Goal: Check status: Check status

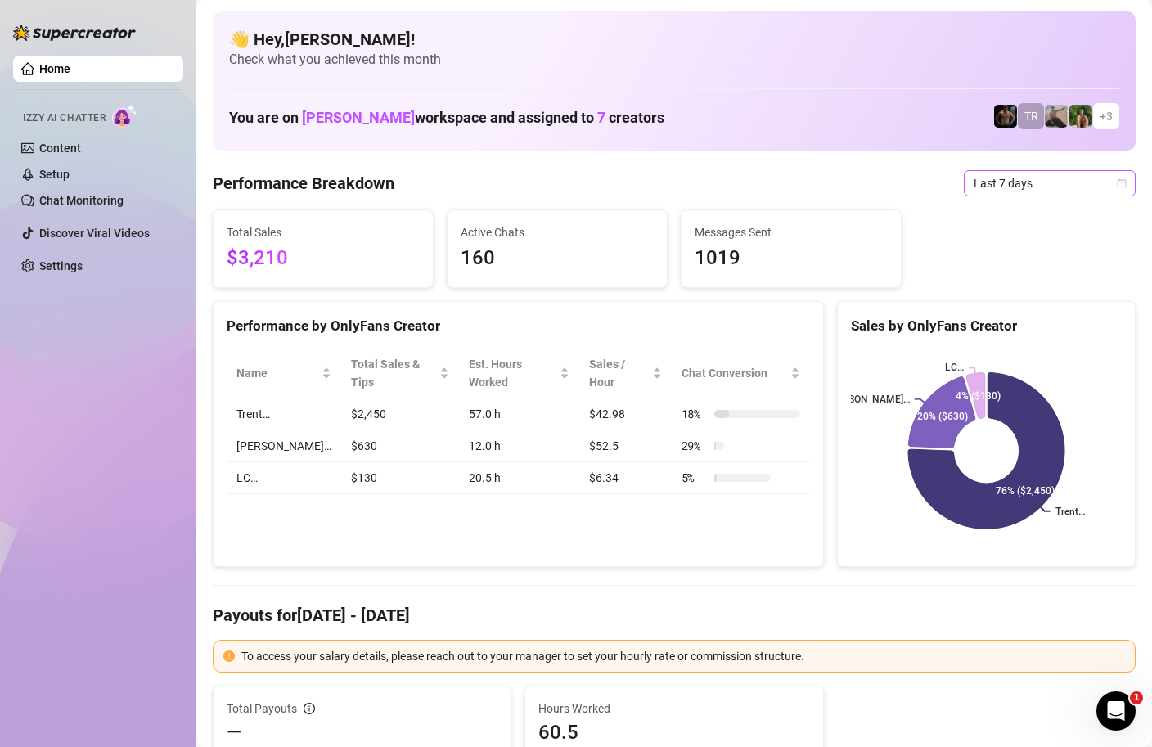
click at [1124, 183] on icon "calendar" at bounding box center [1122, 183] width 10 height 10
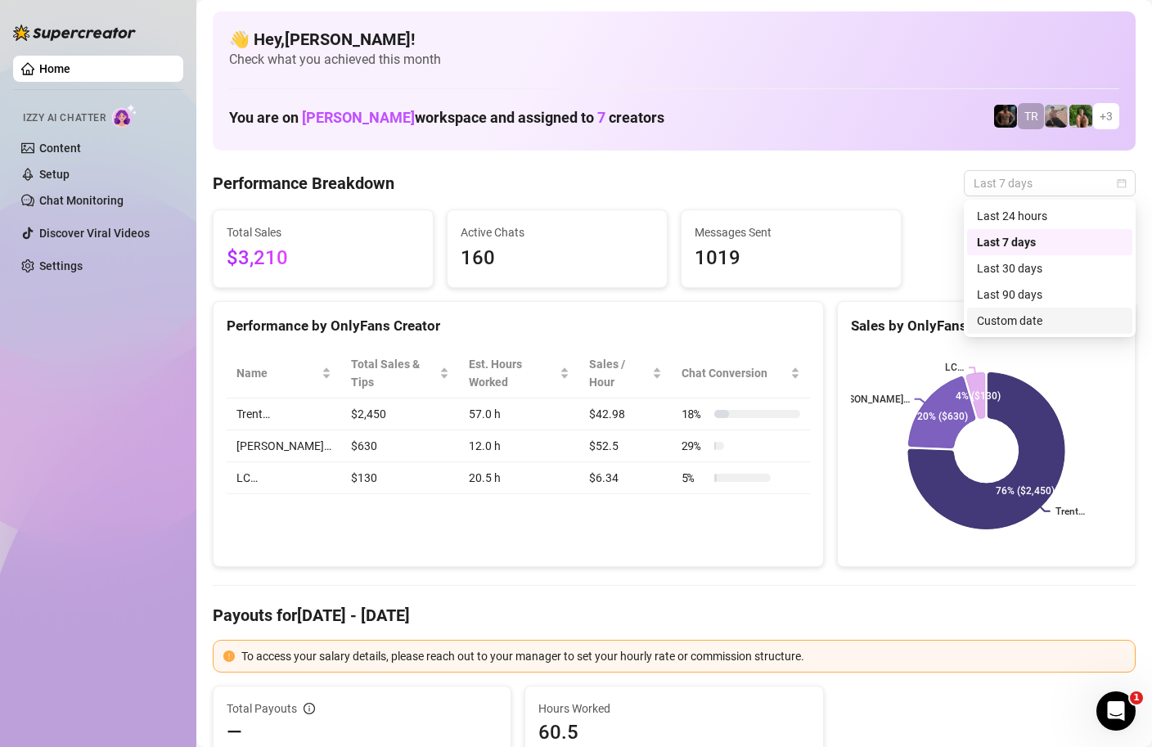
click at [1016, 321] on div "Custom date" at bounding box center [1050, 321] width 146 height 18
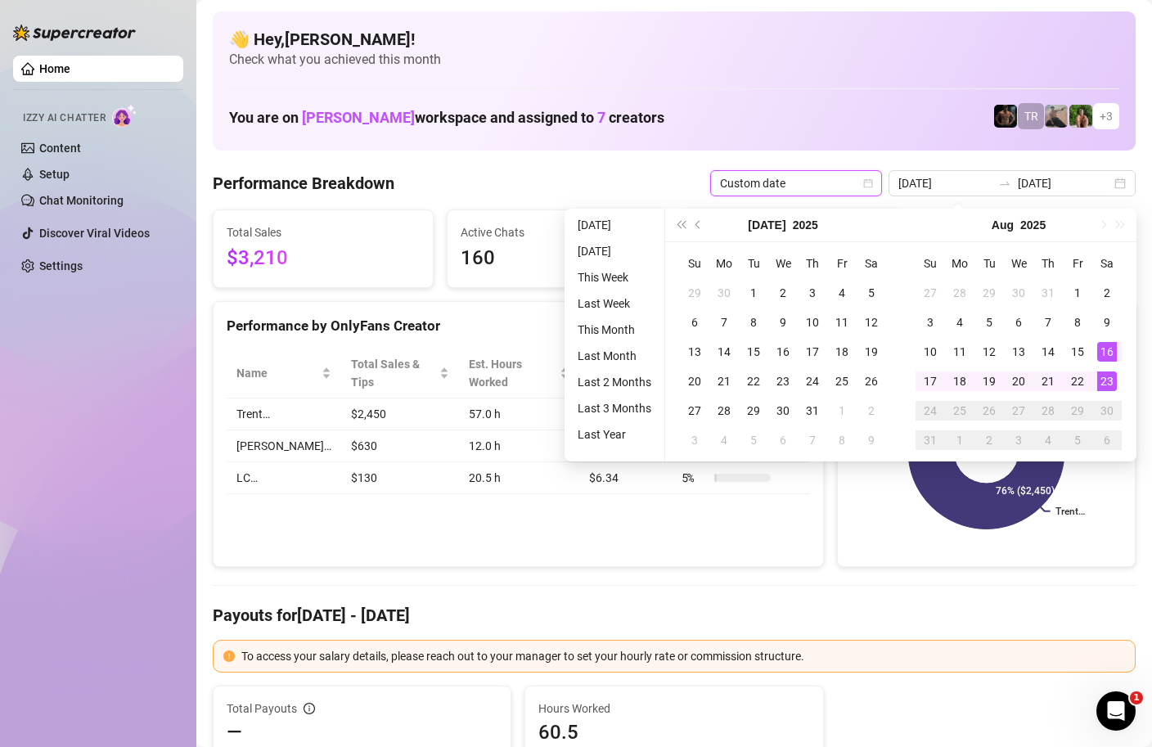
type input "[DATE]"
click at [1098, 385] on div "23" at bounding box center [1108, 382] width 20 height 20
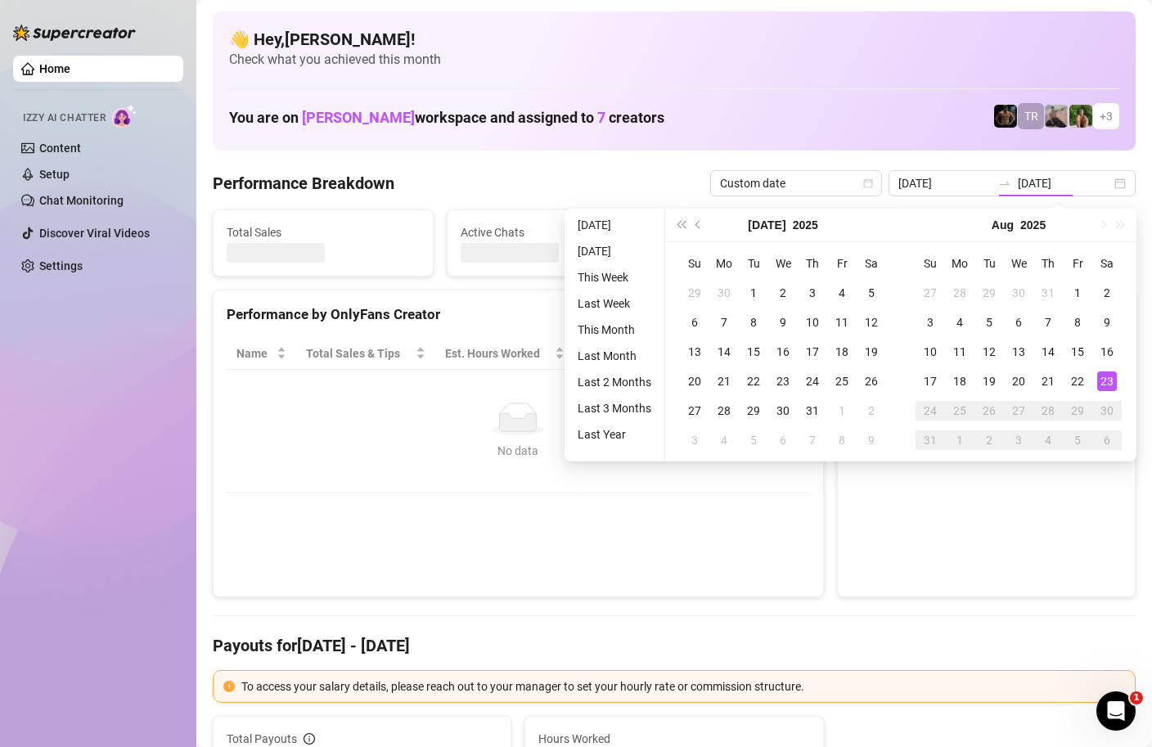
type input "[DATE]"
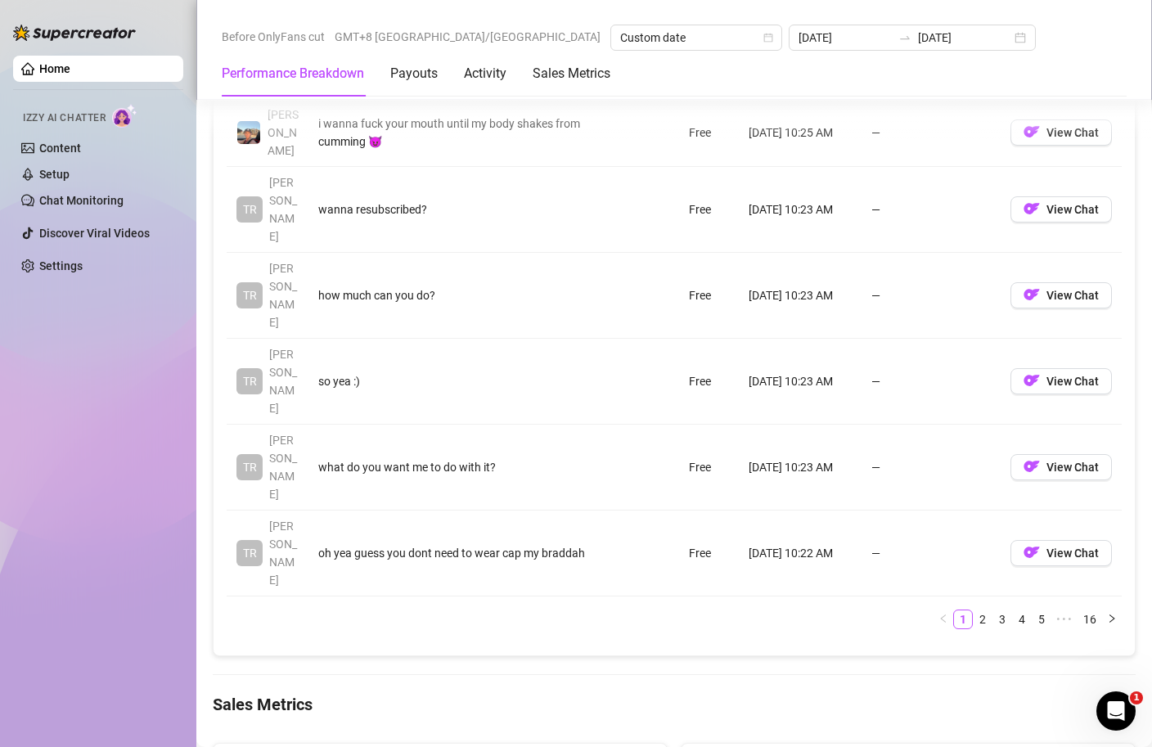
scroll to position [83, 0]
